Goal: Information Seeking & Learning: Learn about a topic

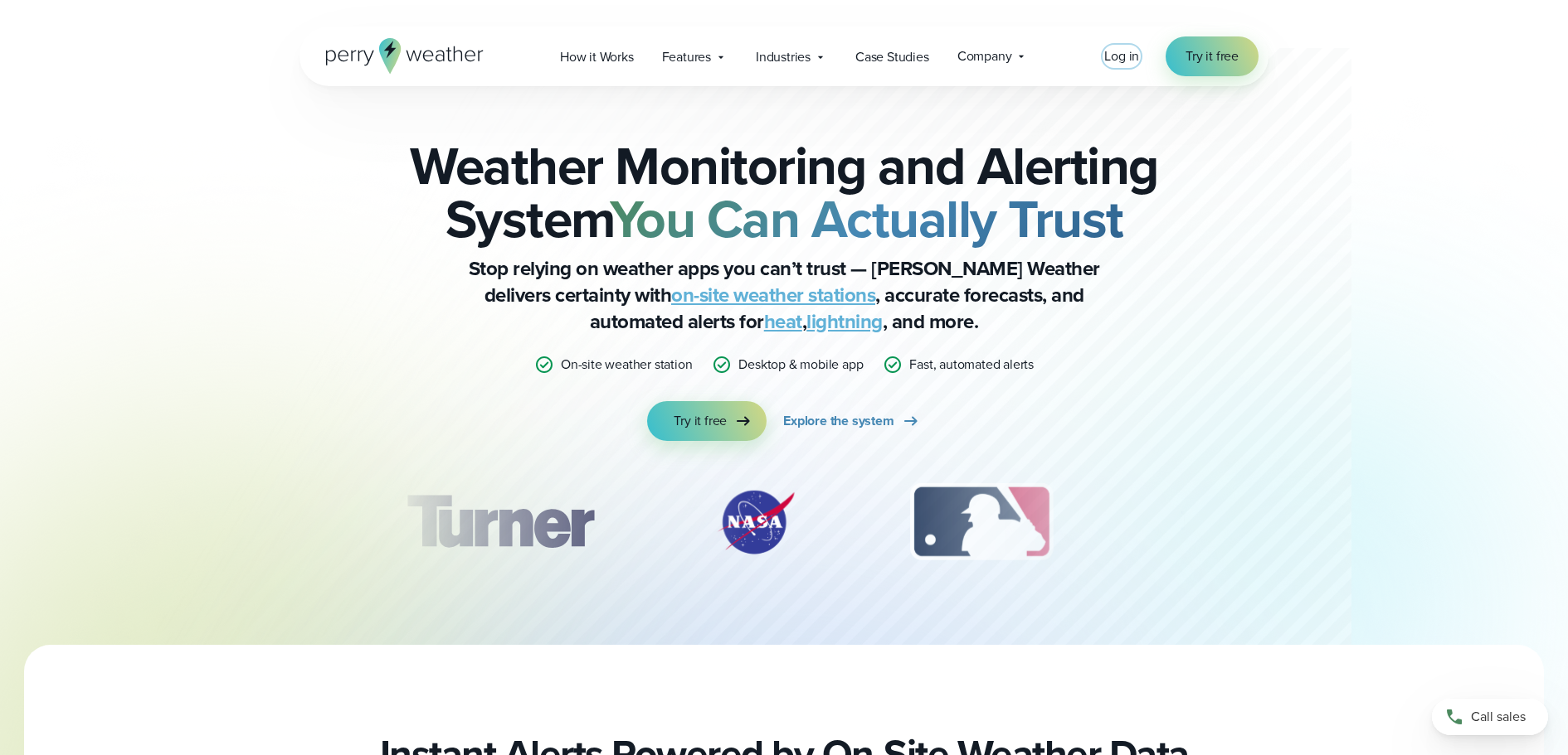
click at [1122, 60] on span "Log in" at bounding box center [1121, 55] width 34 height 19
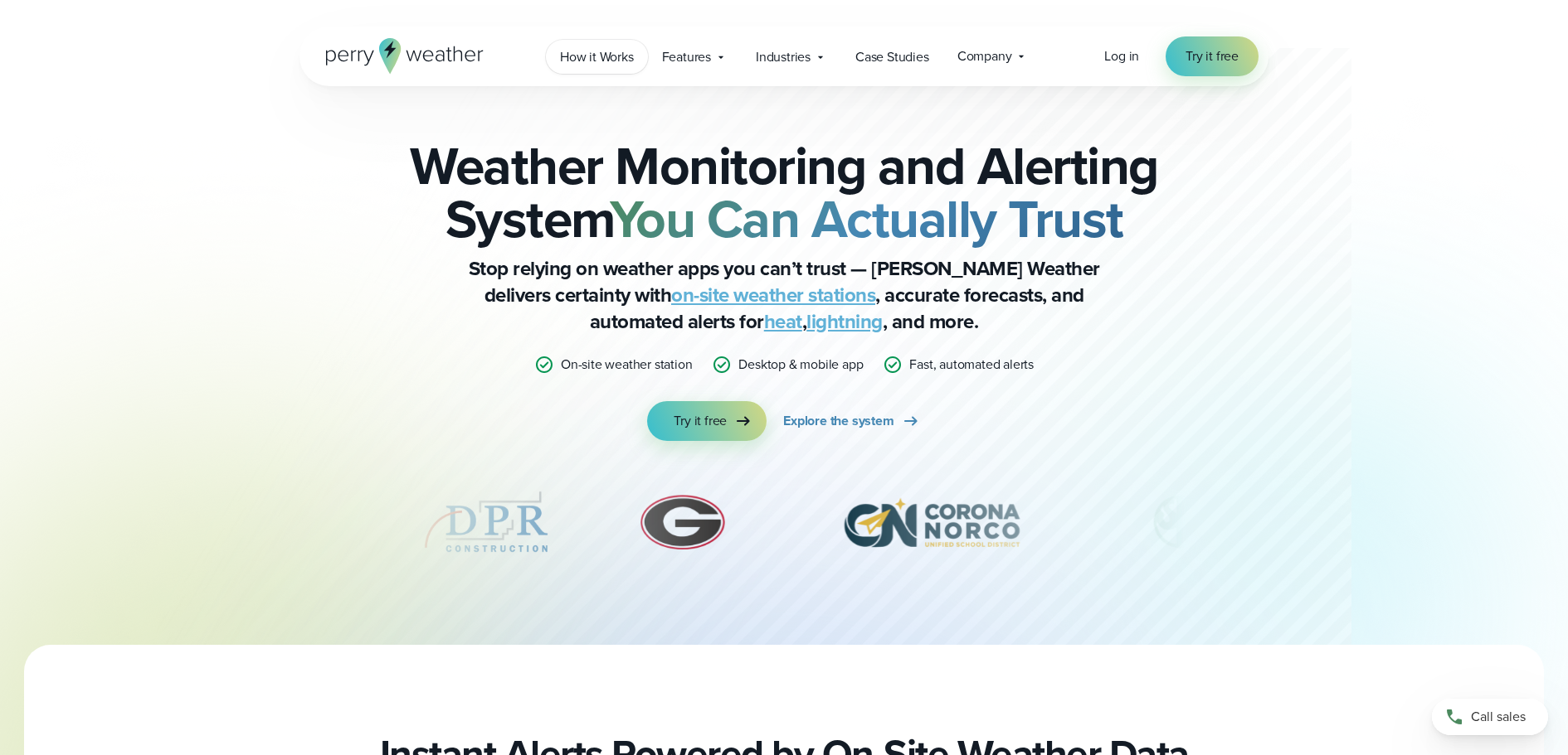
click at [596, 63] on span "How it Works" at bounding box center [597, 57] width 74 height 20
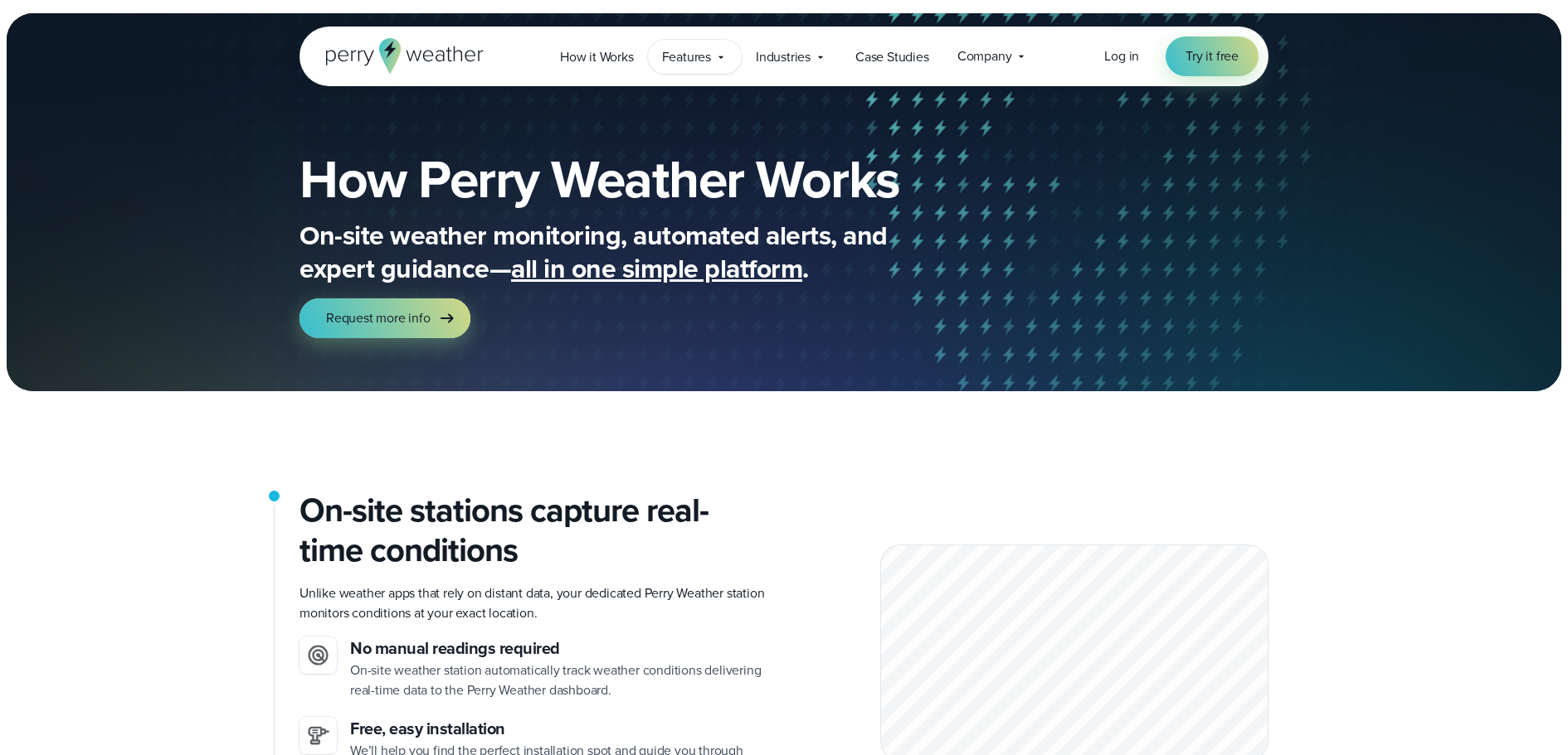
click at [688, 57] on span "Features" at bounding box center [686, 57] width 49 height 20
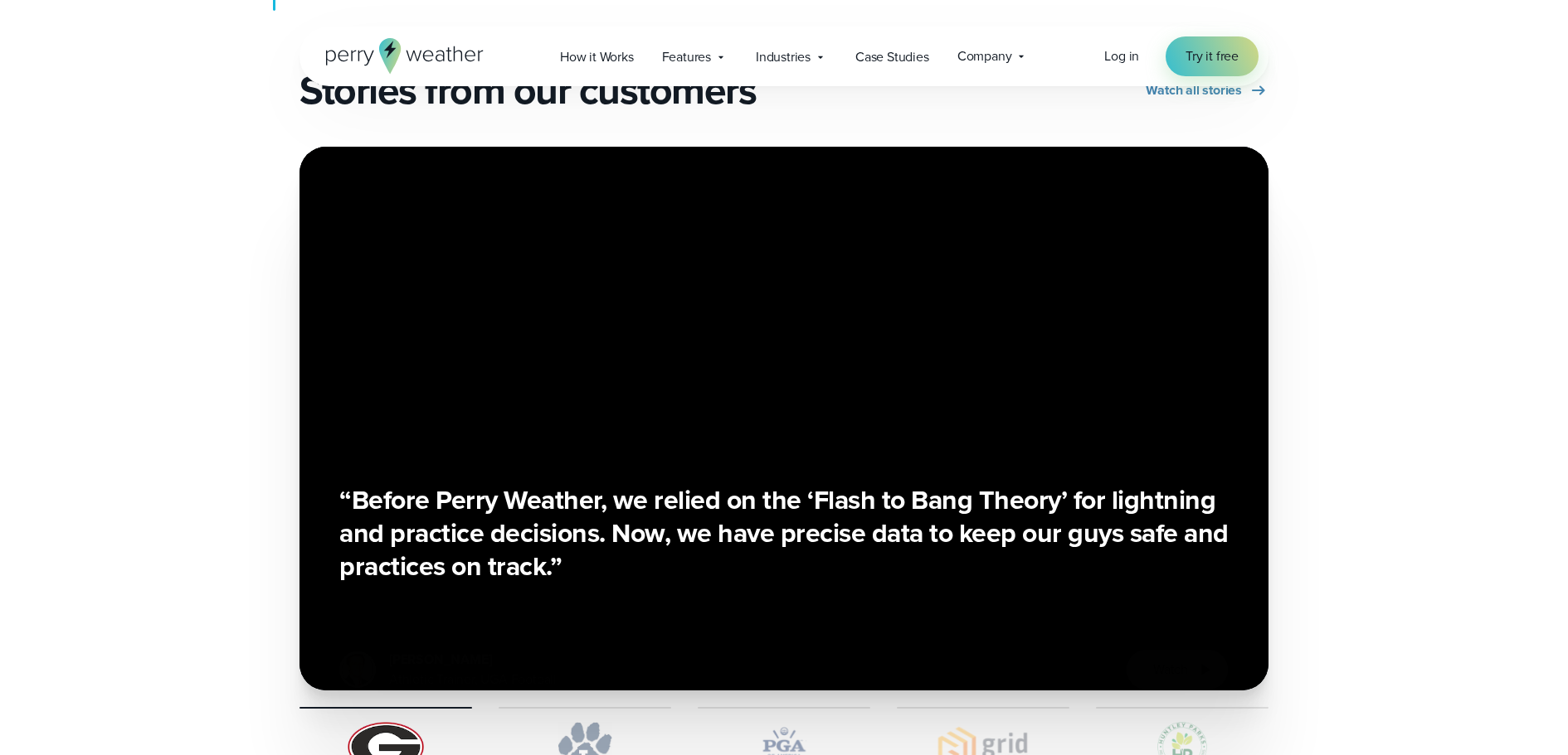
scroll to position [2901, 0]
